Goal: Transaction & Acquisition: Purchase product/service

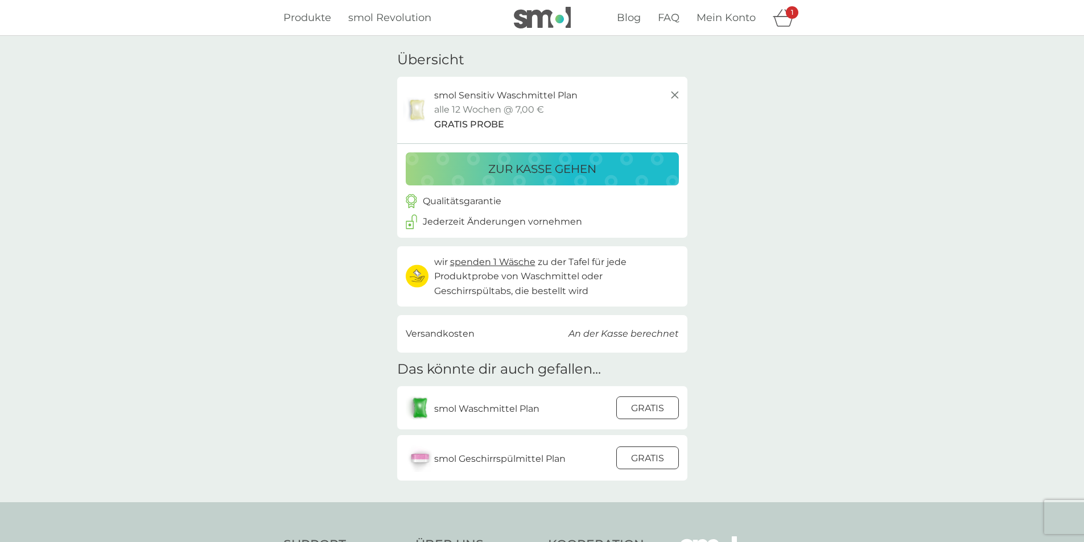
click at [488, 172] on p "zur Kasse gehen" at bounding box center [542, 169] width 108 height 18
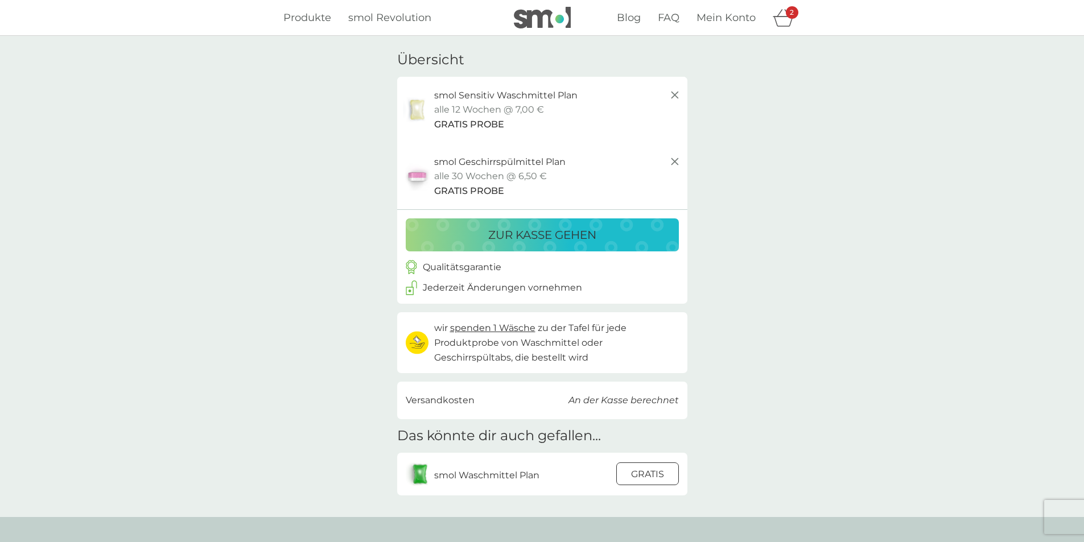
click at [304, 14] on span "Produkte" at bounding box center [307, 17] width 48 height 13
